Goal: Navigation & Orientation: Find specific page/section

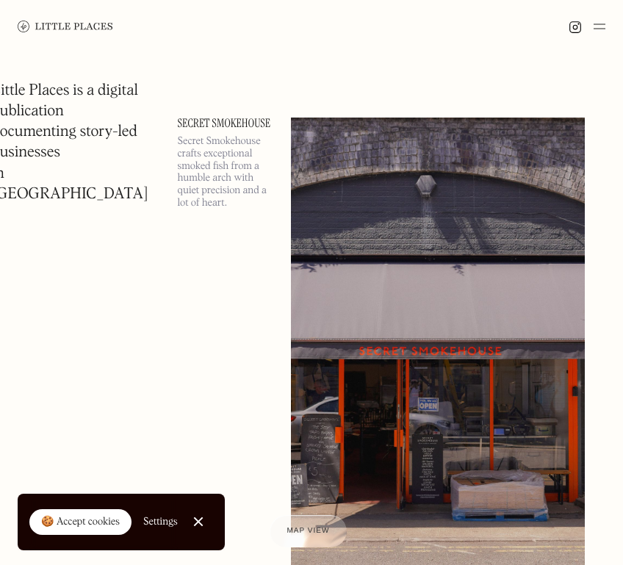
scroll to position [14598, 0]
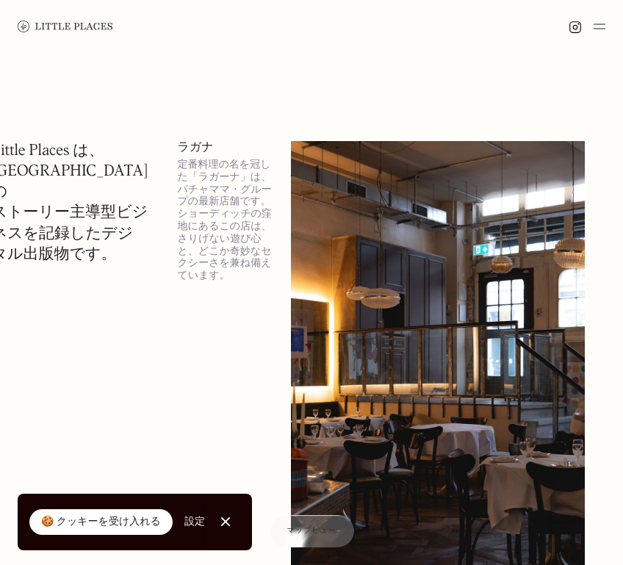
click at [408, 232] on img at bounding box center [438, 372] width 294 height 463
click at [0, 0] on div at bounding box center [0, 0] width 0 height 0
click at [408, 232] on img at bounding box center [438, 372] width 294 height 463
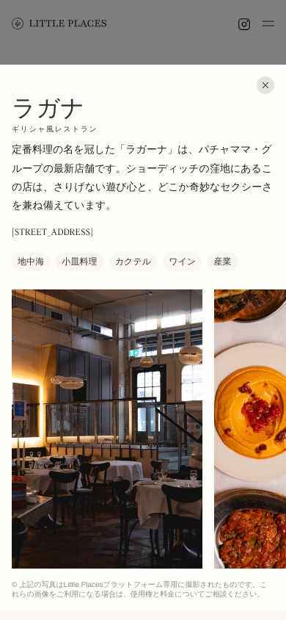
click at [264, 87] on div at bounding box center [266, 85] width 18 height 18
